Goal: Information Seeking & Learning: Compare options

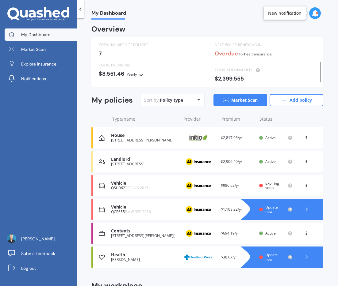
scroll to position [1, 0]
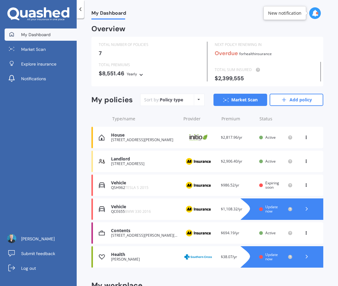
click at [126, 166] on div "[STREET_ADDRESS]" at bounding box center [144, 164] width 67 height 4
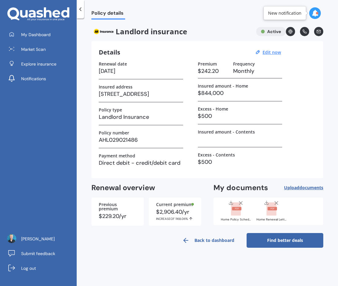
click at [270, 240] on link "Find better deals" at bounding box center [285, 240] width 77 height 15
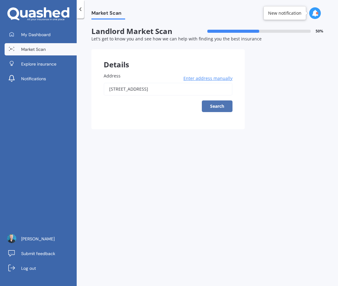
click at [214, 108] on button "Search" at bounding box center [217, 107] width 31 height 12
type input "[STREET_ADDRESS]"
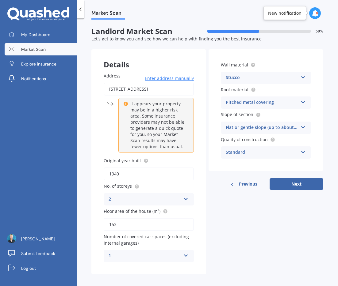
click at [124, 200] on div "2" at bounding box center [145, 199] width 72 height 7
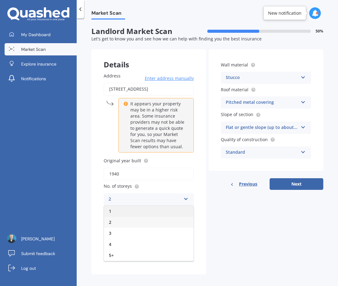
click at [116, 211] on div "1" at bounding box center [149, 211] width 90 height 11
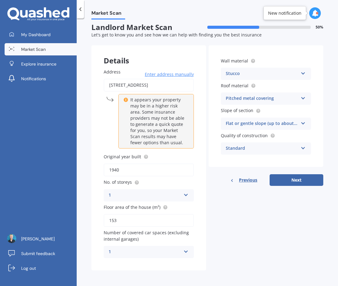
scroll to position [4, 0]
click at [293, 180] on button "Next" at bounding box center [297, 180] width 54 height 12
select select "15"
select select "09"
select select "1966"
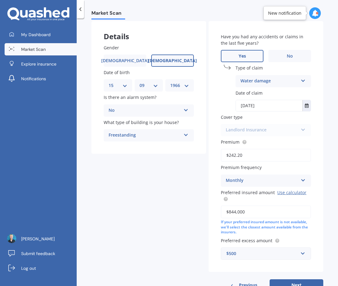
scroll to position [49, 0]
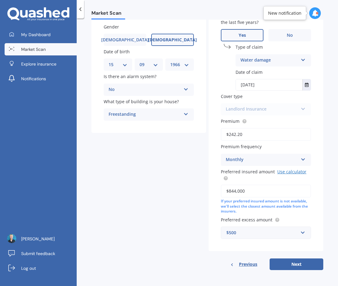
click at [280, 172] on link "Use calculator" at bounding box center [291, 172] width 29 height 6
click at [247, 192] on input "$844,000" at bounding box center [266, 191] width 90 height 13
drag, startPoint x: 248, startPoint y: 191, endPoint x: 181, endPoint y: 188, distance: 67.8
click at [181, 189] on div "Details Gender [DEMOGRAPHIC_DATA] [DEMOGRAPHIC_DATA] Date of birth DD 01 02 03 …" at bounding box center [207, 135] width 232 height 270
type input "$750,000"
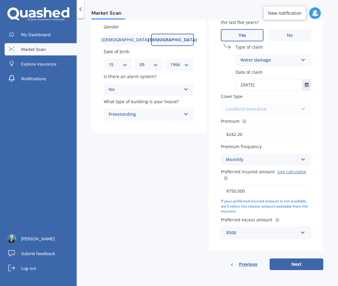
click at [239, 234] on div "$500" at bounding box center [262, 233] width 72 height 7
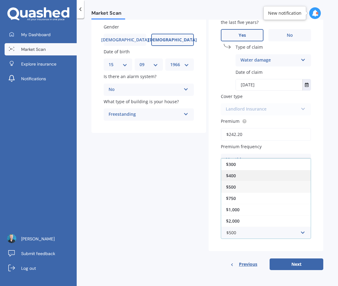
click at [232, 175] on span "$400" at bounding box center [231, 176] width 10 height 6
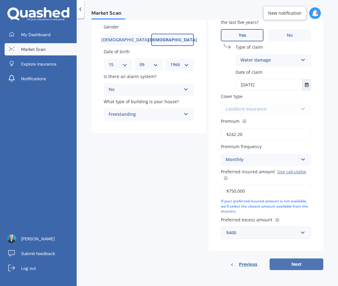
click at [294, 265] on button "Next" at bounding box center [297, 265] width 54 height 12
select select "15"
select select "09"
select select "1966"
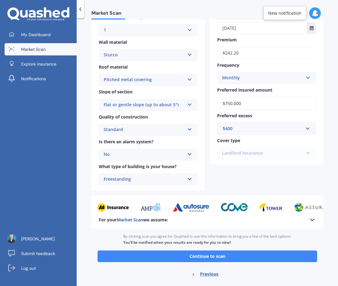
scroll to position [164, 0]
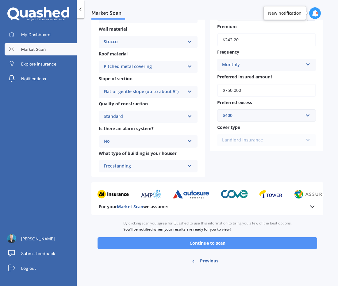
click at [206, 243] on button "Continue to scan" at bounding box center [208, 244] width 220 height 12
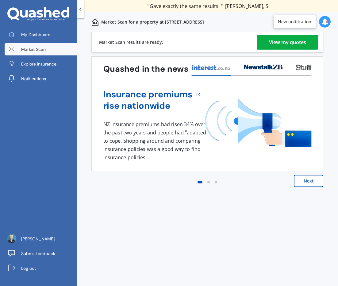
click at [203, 224] on div "Previous 60,000+ Kiwis have signed up to shop and save on insurance with us " H…" at bounding box center [207, 166] width 261 height 268
click at [309, 182] on button "Next" at bounding box center [308, 181] width 29 height 12
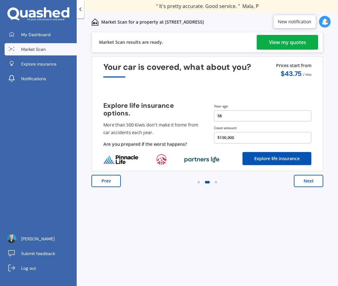
click at [283, 44] on div "View my quotes" at bounding box center [287, 42] width 37 height 15
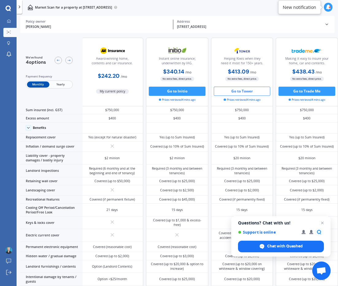
scroll to position [0, 4]
click at [59, 84] on span "Yearly" at bounding box center [60, 85] width 22 height 6
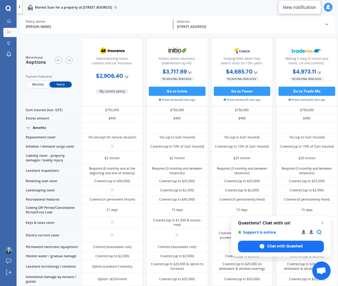
click at [6, 9] on icon at bounding box center [8, 8] width 5 height 5
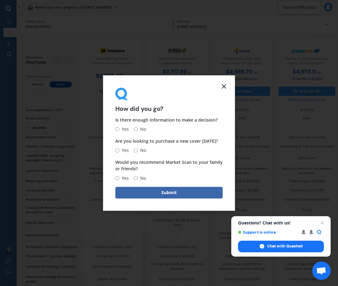
click at [117, 130] on input "Yes" at bounding box center [117, 130] width 4 height 4
radio input "true"
click at [135, 150] on input "No" at bounding box center [136, 151] width 4 height 4
radio input "true"
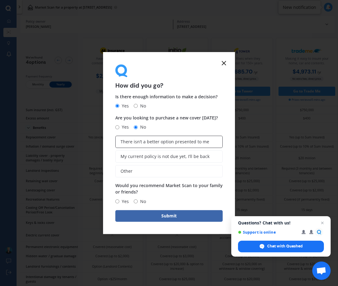
click at [126, 143] on span "There isn’t a better option presented to me" at bounding box center [165, 142] width 89 height 5
click at [0, 0] on input "There isn’t a better option presented to me" at bounding box center [0, 0] width 0 height 0
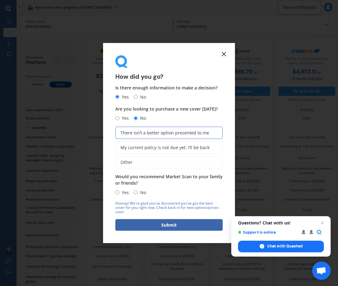
click at [117, 193] on input "Yes" at bounding box center [117, 193] width 4 height 4
radio input "true"
click at [171, 228] on button "Submit" at bounding box center [168, 225] width 107 height 12
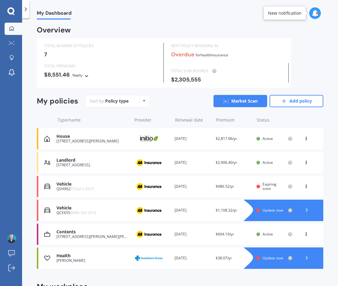
click at [70, 140] on div "[STREET_ADDRESS][PERSON_NAME]" at bounding box center [92, 141] width 72 height 4
click at [242, 102] on link "Market Scan" at bounding box center [240, 101] width 54 height 12
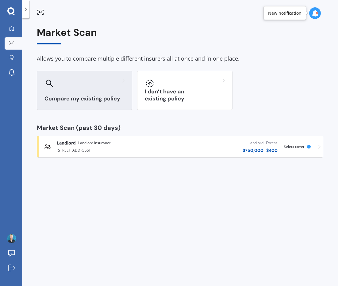
click at [79, 93] on div "Compare my existing policy" at bounding box center [84, 90] width 95 height 39
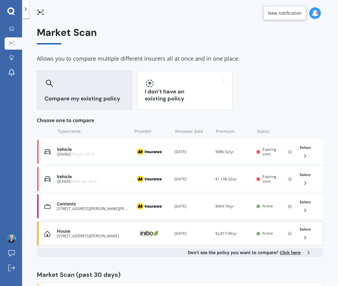
click at [78, 237] on div "[STREET_ADDRESS][PERSON_NAME]" at bounding box center [93, 236] width 72 height 4
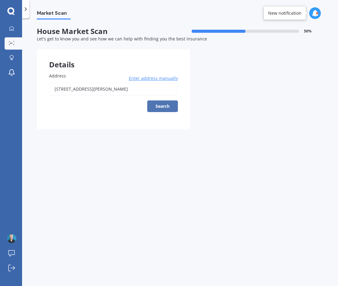
click at [159, 108] on button "Search" at bounding box center [162, 107] width 31 height 12
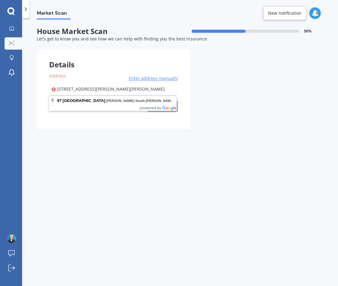
type input "[STREET_ADDRESS][PERSON_NAME][PERSON_NAME]"
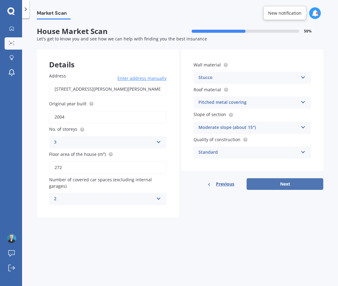
click at [285, 186] on button "Next" at bounding box center [285, 184] width 77 height 12
select select "15"
select select "09"
select select "1966"
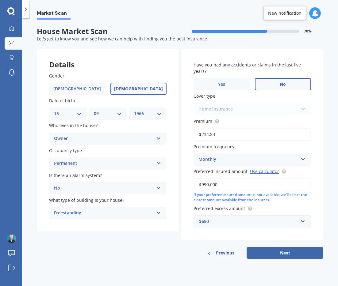
click at [273, 83] on label "No" at bounding box center [283, 84] width 56 height 12
click at [0, 0] on input "No" at bounding box center [0, 0] width 0 height 0
drag, startPoint x: 221, startPoint y: 184, endPoint x: 202, endPoint y: 185, distance: 19.3
click at [202, 185] on input "$990,000" at bounding box center [252, 184] width 117 height 13
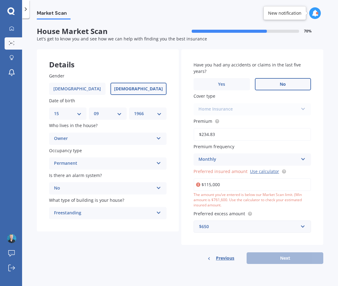
drag, startPoint x: 211, startPoint y: 186, endPoint x: 223, endPoint y: 187, distance: 11.7
click at [213, 186] on input "$115,000" at bounding box center [252, 184] width 117 height 13
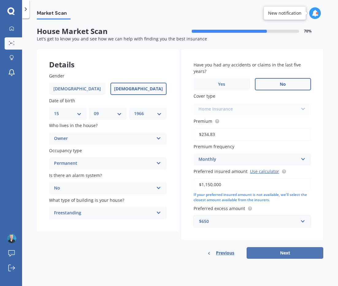
type input "$1,150,000"
click at [285, 253] on button "Next" at bounding box center [285, 253] width 77 height 12
select select "15"
select select "09"
select select "1966"
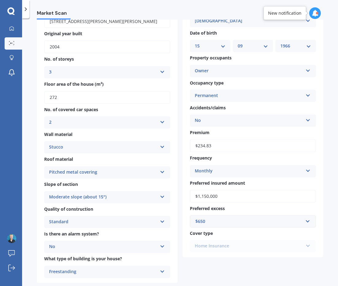
scroll to position [155, 0]
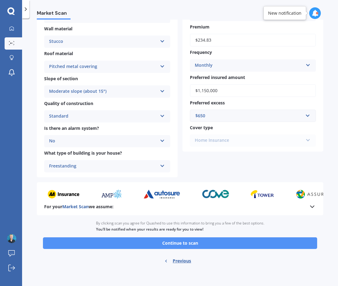
click at [180, 244] on button "Continue to scan" at bounding box center [180, 244] width 274 height 12
